Goal: Transaction & Acquisition: Purchase product/service

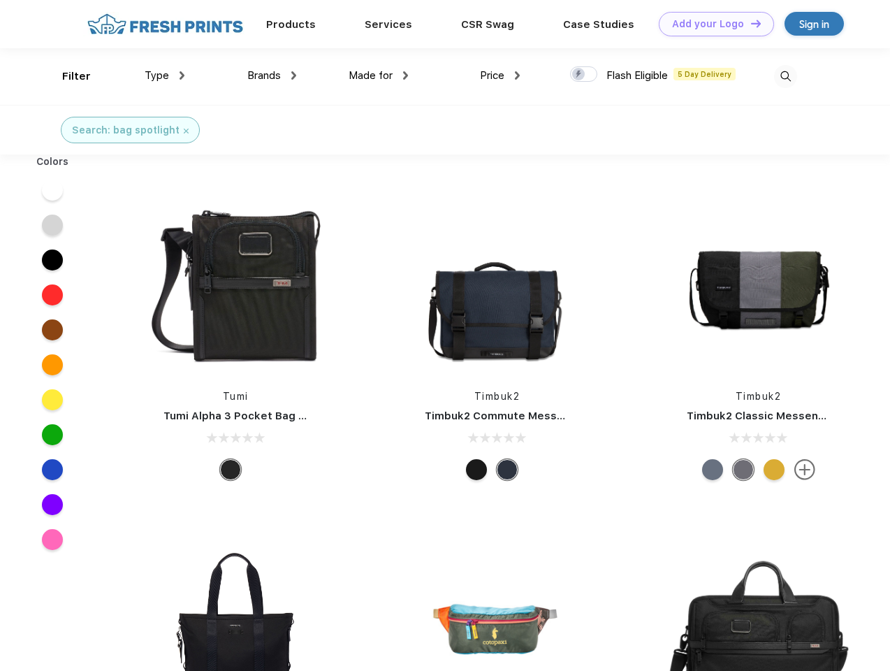
click at [711, 24] on link "Add your Logo Design Tool" at bounding box center [716, 24] width 115 height 24
click at [0, 0] on div "Design Tool" at bounding box center [0, 0] width 0 height 0
click at [750, 23] on link "Add your Logo Design Tool" at bounding box center [716, 24] width 115 height 24
click at [67, 76] on div "Filter" at bounding box center [76, 76] width 29 height 16
click at [165, 75] on span "Type" at bounding box center [157, 75] width 24 height 13
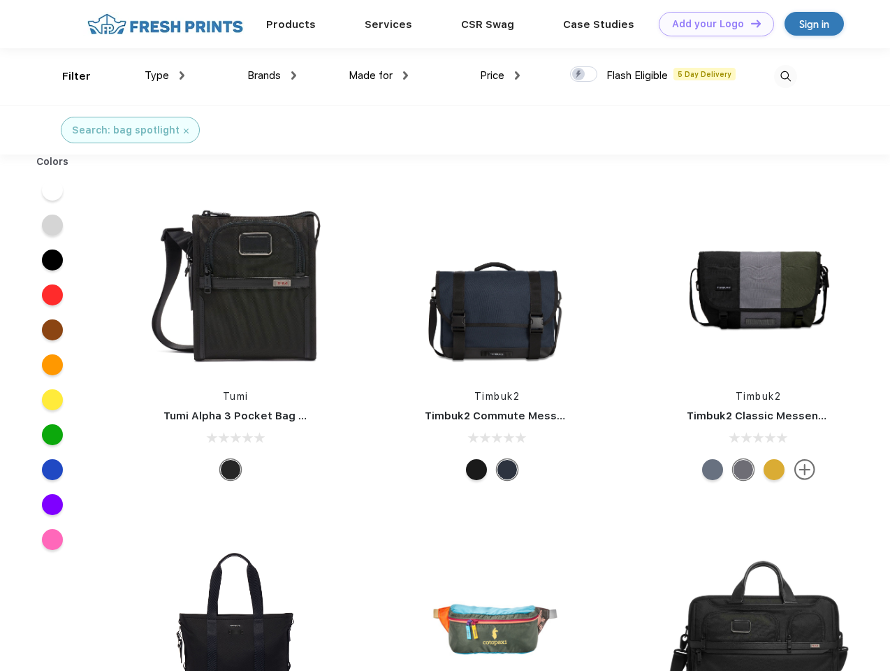
click at [272, 75] on span "Brands" at bounding box center [264, 75] width 34 height 13
click at [379, 75] on span "Made for" at bounding box center [371, 75] width 44 height 13
click at [500, 75] on span "Price" at bounding box center [492, 75] width 24 height 13
click at [584, 75] on div at bounding box center [583, 73] width 27 height 15
click at [579, 75] on input "checkbox" at bounding box center [574, 70] width 9 height 9
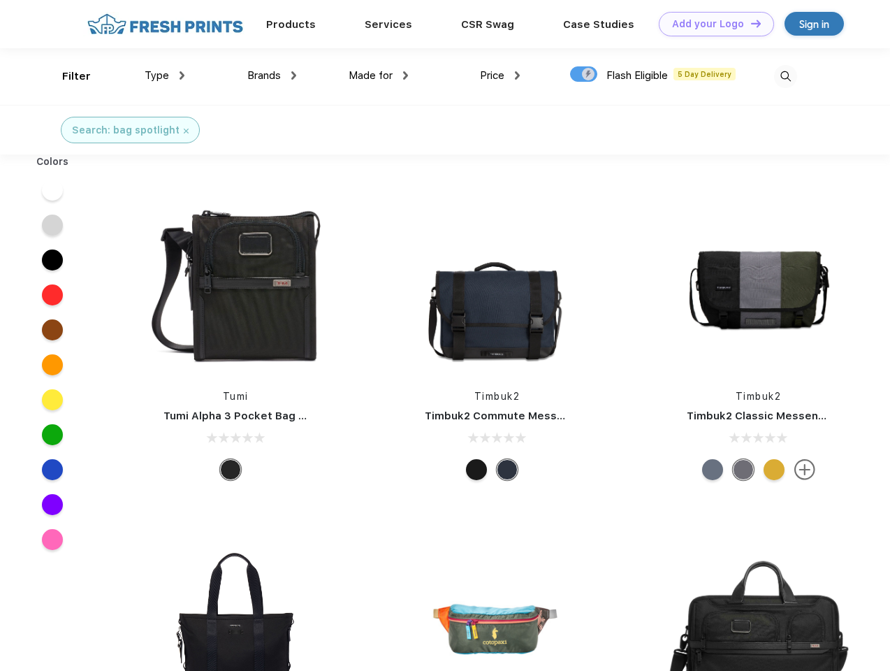
click at [785, 76] on img at bounding box center [785, 76] width 23 height 23
